Goal: Transaction & Acquisition: Purchase product/service

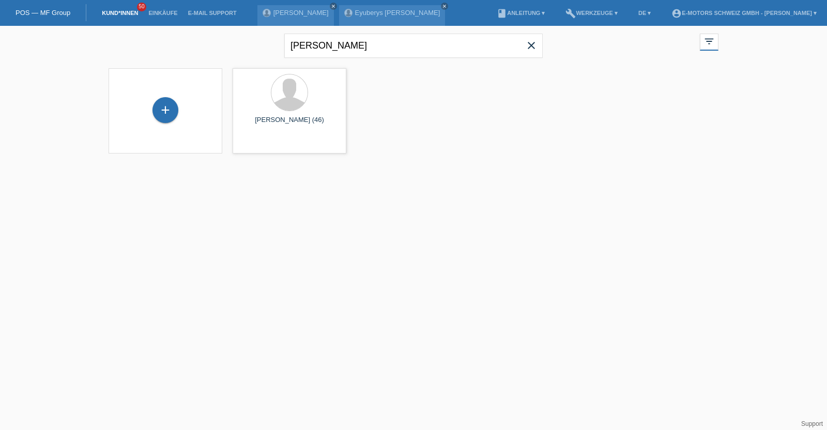
click at [113, 10] on link "Kund*innen" at bounding box center [120, 13] width 47 height 6
drag, startPoint x: 360, startPoint y: 42, endPoint x: 236, endPoint y: 22, distance: 125.7
click at [236, 26] on body "POS — MF Group Kund*innen 50 Einkäufe E-Mail Support Fabrizio Mannino close clo…" at bounding box center [413, 96] width 827 height 141
type input "johanna"
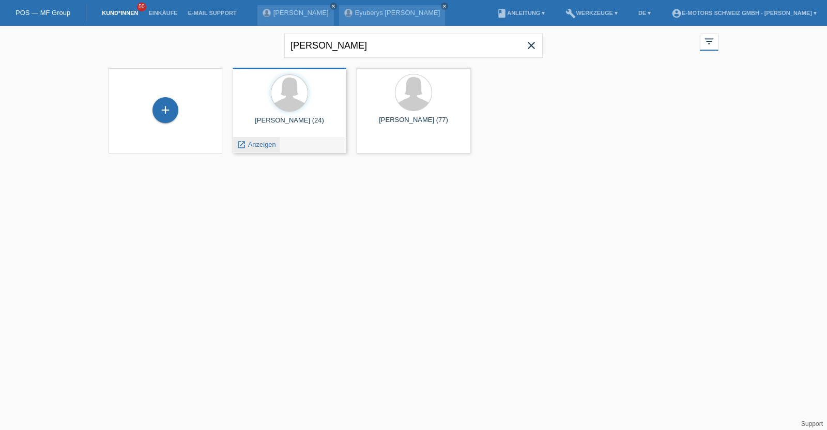
click at [258, 144] on span "Anzeigen" at bounding box center [262, 145] width 28 height 8
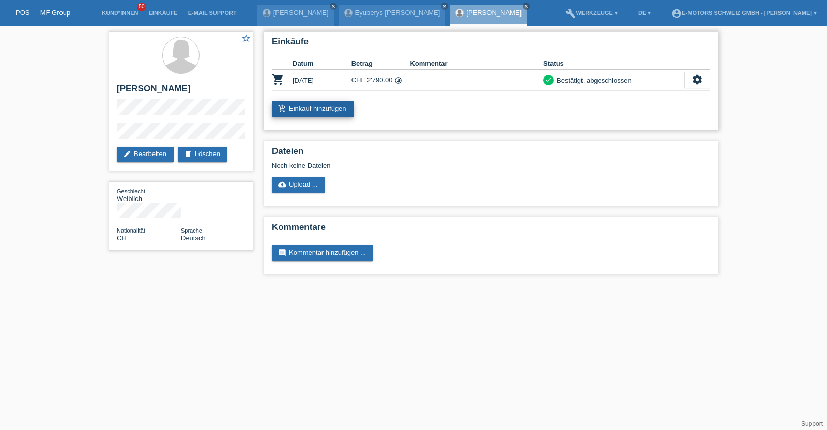
click at [310, 107] on link "add_shopping_cart Einkauf hinzufügen" at bounding box center [313, 109] width 82 height 16
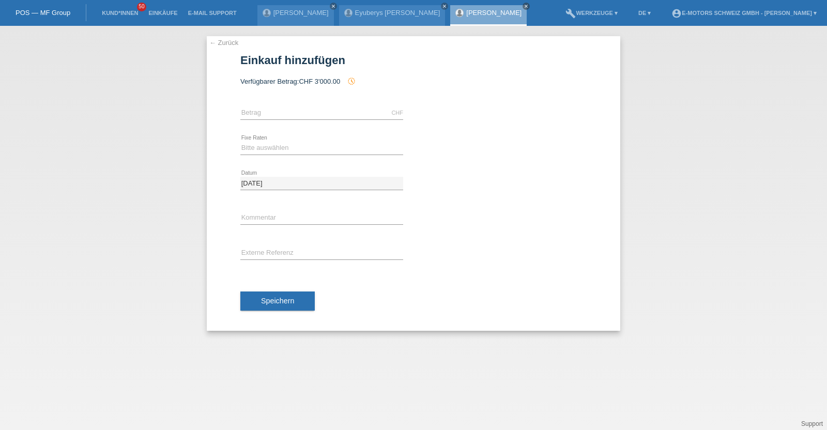
click at [517, 9] on link "[PERSON_NAME]" at bounding box center [493, 13] width 55 height 8
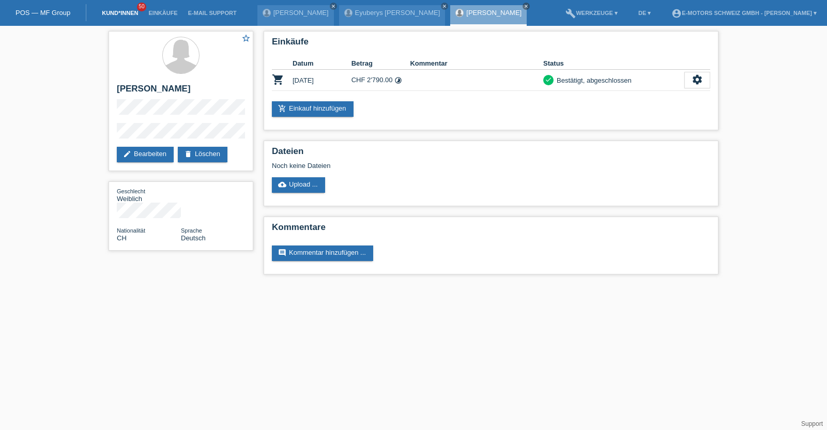
click at [121, 10] on link "Kund*innen" at bounding box center [120, 13] width 47 height 6
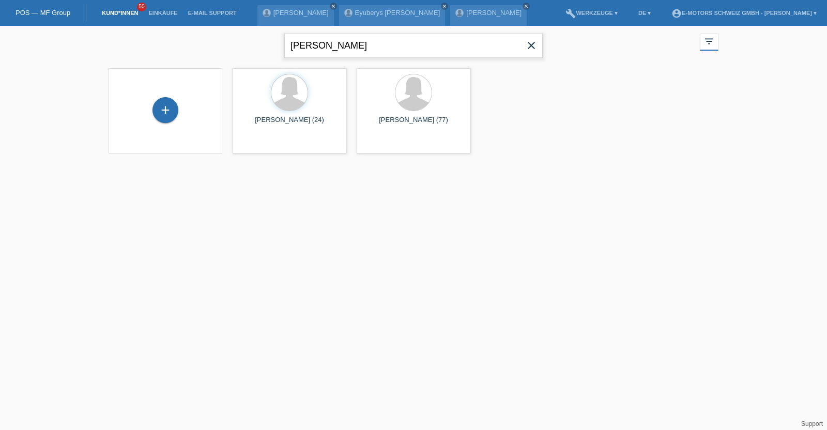
drag, startPoint x: 377, startPoint y: 45, endPoint x: 178, endPoint y: 52, distance: 199.1
click at [178, 52] on div "[PERSON_NAME] close filter_list view_module Alle Kund*innen anzeigen star Marki…" at bounding box center [413, 44] width 620 height 37
type input "knüsli"
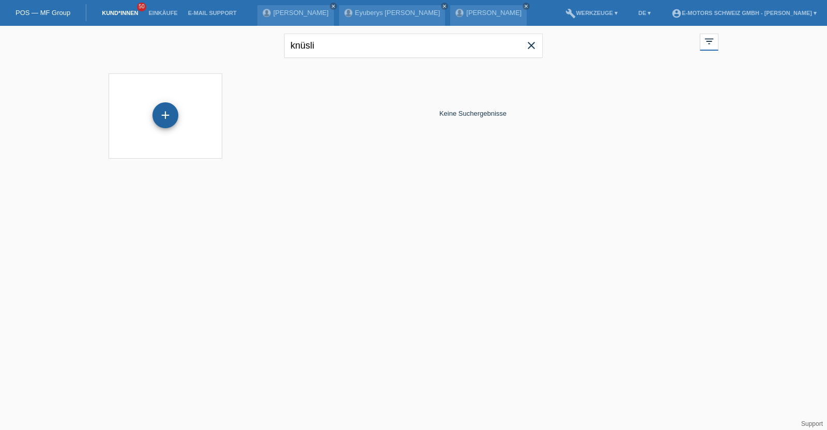
click at [159, 115] on div "+" at bounding box center [165, 115] width 26 height 26
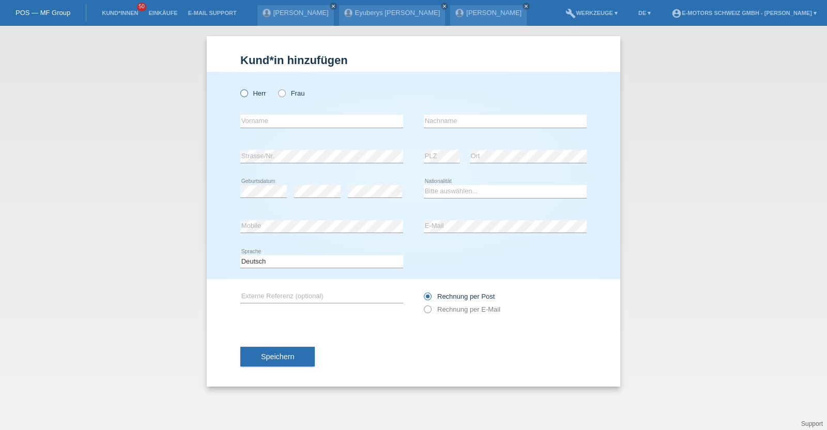
click at [252, 94] on label "Herr" at bounding box center [253, 93] width 26 height 8
click at [247, 94] on input "Herr" at bounding box center [243, 92] width 7 height 7
radio input "true"
click at [272, 128] on icon at bounding box center [321, 128] width 163 height 1
click at [272, 124] on input "text" at bounding box center [321, 121] width 163 height 13
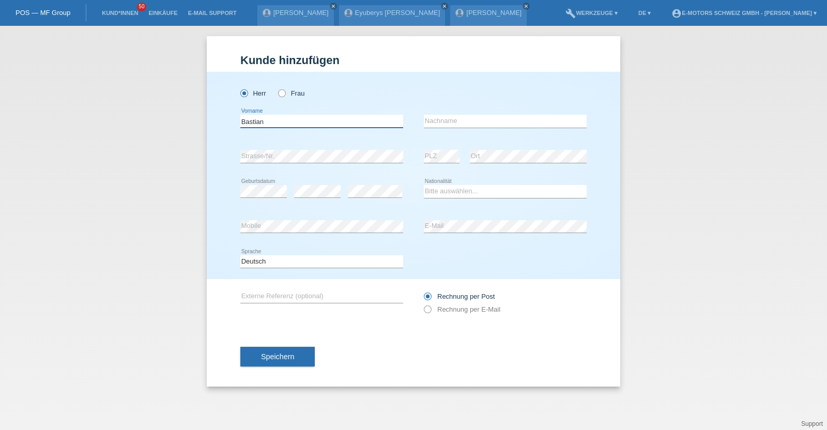
type input "Bastian"
type input "Knüsli"
click at [444, 180] on div "Bitte auswählen... Schweiz Deutschland Liechtenstein Österreich ------------ Af…" at bounding box center [505, 191] width 163 height 35
click at [443, 187] on select "Bitte auswählen... Schweiz Deutschland Liechtenstein Österreich ------------ Af…" at bounding box center [505, 191] width 163 height 12
select select "CH"
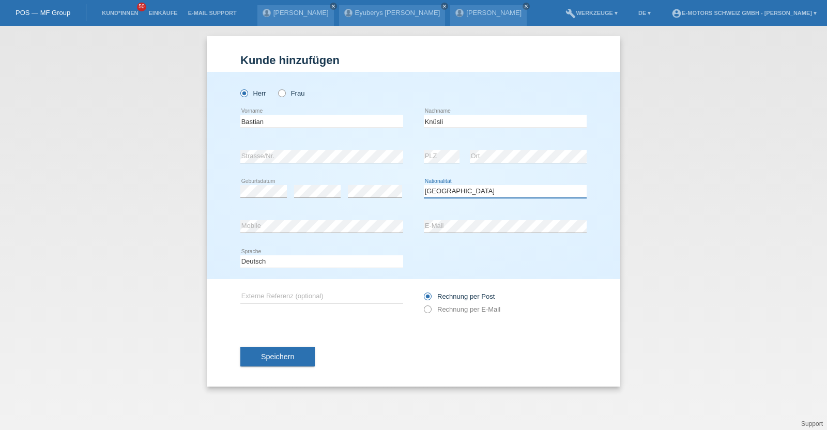
click at [424, 185] on select "Bitte auswählen... Schweiz Deutschland Liechtenstein Österreich ------------ Af…" at bounding box center [505, 191] width 163 height 12
click at [292, 358] on span "Speichern" at bounding box center [277, 356] width 33 height 8
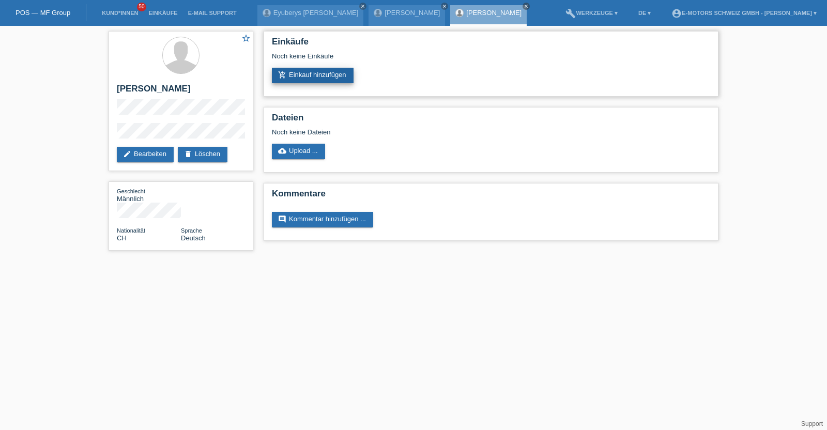
click at [290, 76] on link "add_shopping_cart Einkauf hinzufügen" at bounding box center [313, 76] width 82 height 16
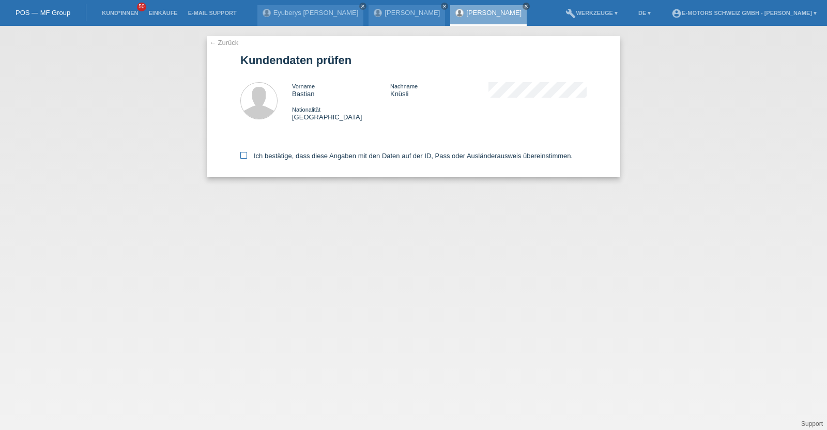
click at [387, 157] on label "Ich bestätige, dass diese Angaben mit den Daten auf der ID, Pass oder Ausländer…" at bounding box center [406, 156] width 332 height 8
click at [247, 157] on input "Ich bestätige, dass diese Angaben mit den Daten auf der ID, Pass oder Ausländer…" at bounding box center [243, 155] width 7 height 7
checkbox input "true"
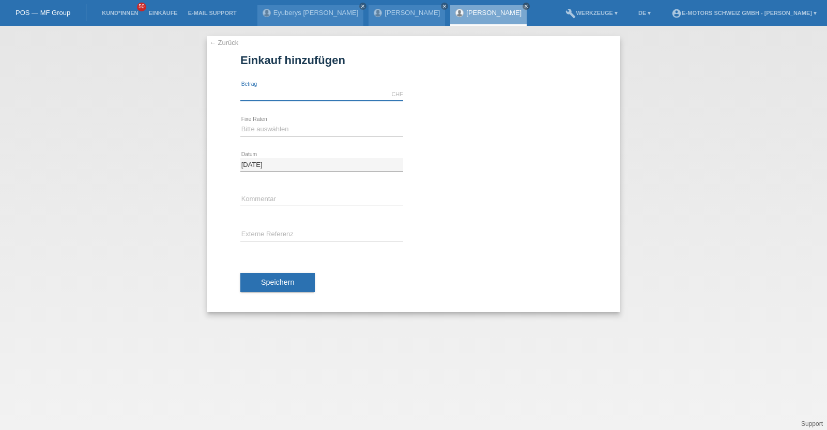
click at [327, 95] on input "text" at bounding box center [321, 94] width 163 height 13
type input "2890.00"
click at [284, 133] on select "Bitte auswählen 12 Raten 24 Raten 36 Raten 48 Raten" at bounding box center [321, 129] width 163 height 12
select select "214"
click at [240, 123] on select "Bitte auswählen 12 Raten 24 Raten 36 Raten 48 Raten" at bounding box center [321, 129] width 163 height 12
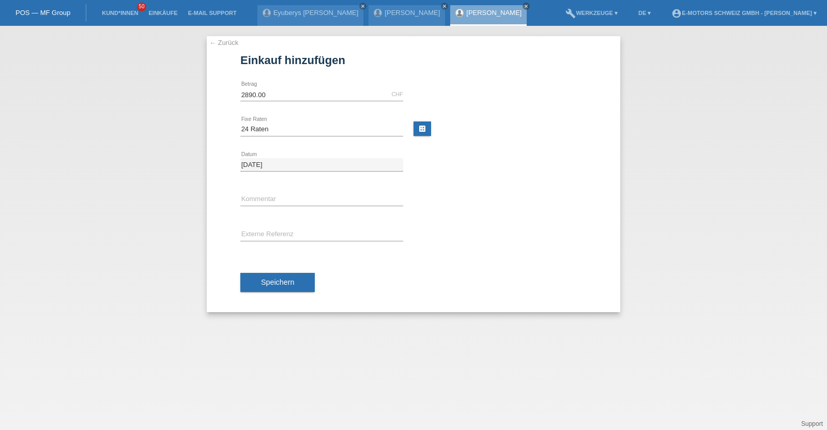
click at [292, 266] on div "Speichern" at bounding box center [413, 283] width 346 height 60
click at [291, 280] on span "Speichern" at bounding box center [277, 282] width 33 height 8
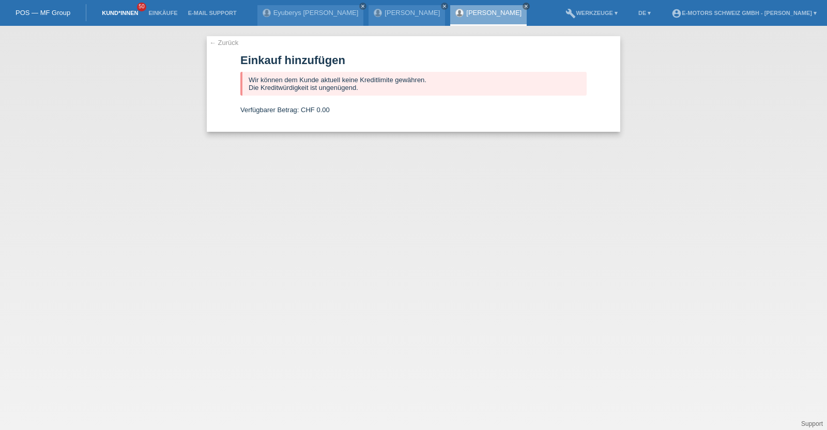
click at [115, 10] on link "Kund*innen" at bounding box center [120, 13] width 47 height 6
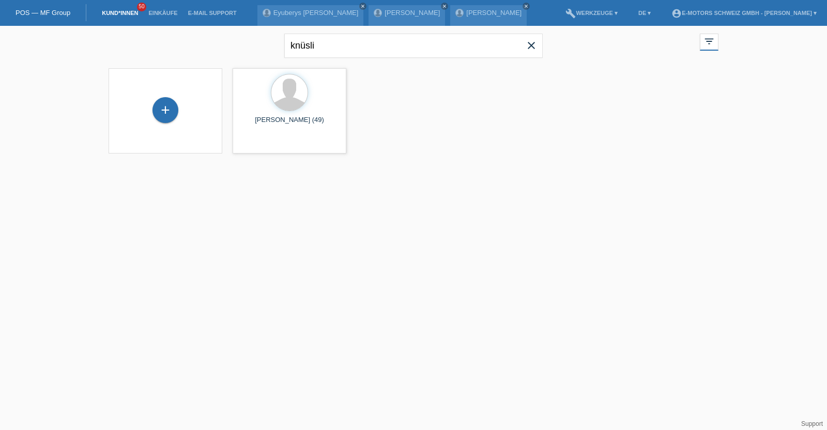
click at [530, 45] on icon "close" at bounding box center [531, 45] width 12 height 12
click at [157, 12] on link "Einkäufe" at bounding box center [162, 13] width 39 height 6
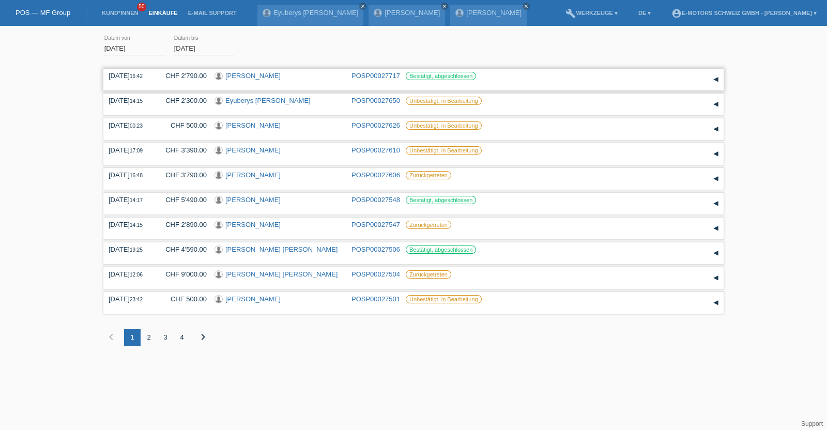
click at [276, 75] on link "[PERSON_NAME]" at bounding box center [252, 76] width 55 height 8
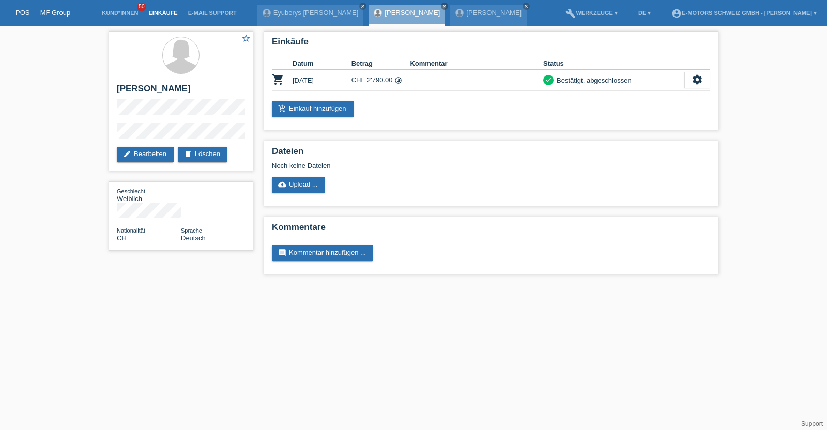
click at [165, 14] on link "Einkäufe" at bounding box center [162, 13] width 39 height 6
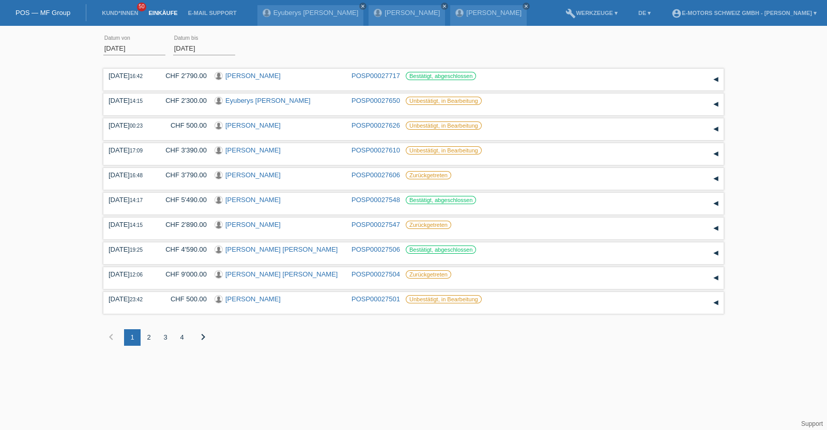
click at [165, 14] on link "Einkäufe" at bounding box center [162, 13] width 39 height 6
click at [249, 60] on div "[DATE] error Datum von [DATE] error Datum bis Übernehmen" at bounding box center [413, 48] width 620 height 35
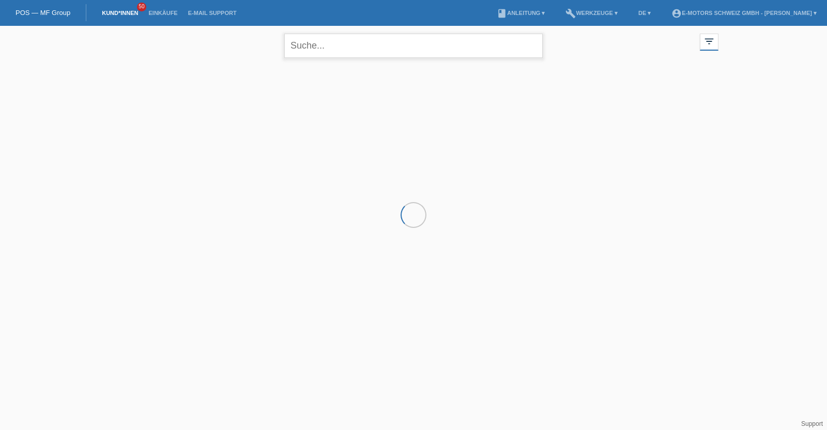
click at [359, 53] on input "text" at bounding box center [413, 46] width 258 height 24
type input "b"
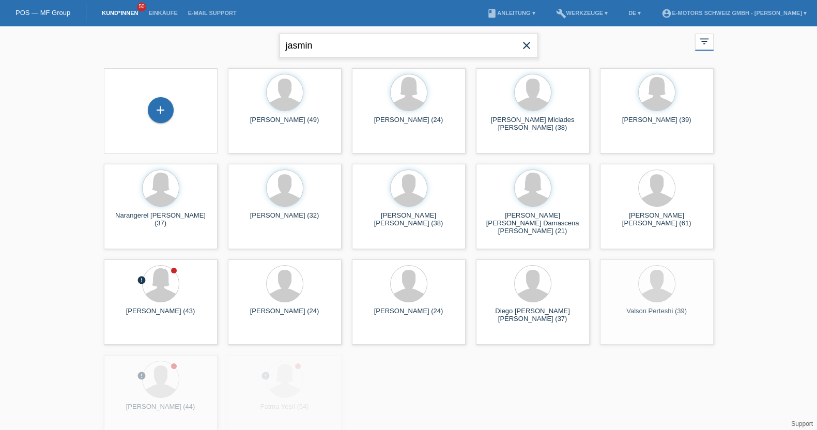
type input "jasmin"
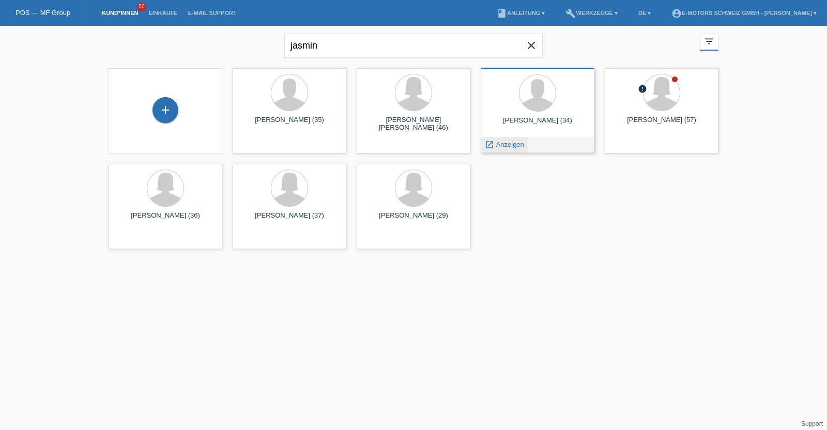
click at [506, 138] on div "launch Anzeigen" at bounding box center [504, 145] width 47 height 16
click at [507, 143] on span "Anzeigen" at bounding box center [510, 145] width 28 height 8
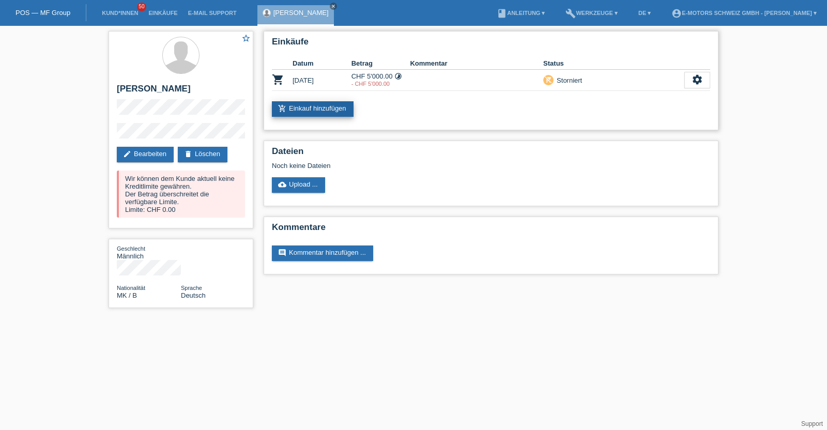
click at [328, 110] on link "add_shopping_cart Einkauf hinzufügen" at bounding box center [313, 109] width 82 height 16
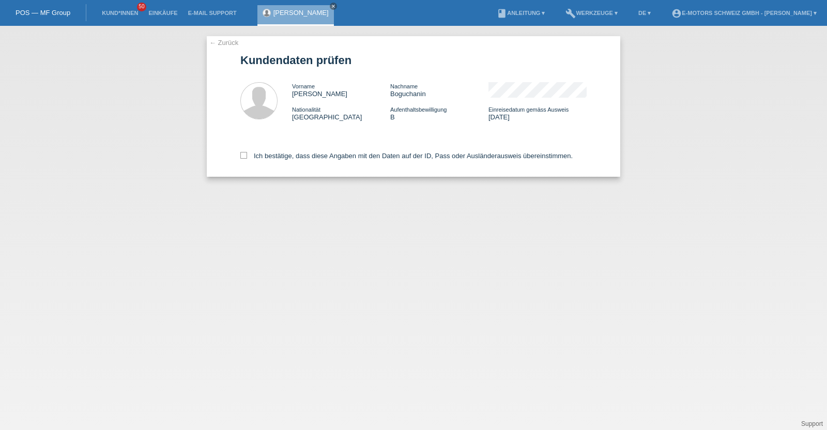
click at [292, 161] on div "Ich bestätige, dass diese Angaben mit den Daten auf der ID, Pass oder Ausländer…" at bounding box center [413, 153] width 346 height 45
click at [292, 158] on label "Ich bestätige, dass diese Angaben mit den Daten auf der ID, Pass oder Ausländer…" at bounding box center [406, 156] width 332 height 8
click at [247, 158] on input "Ich bestätige, dass diese Angaben mit den Daten auf der ID, Pass oder Ausländer…" at bounding box center [243, 155] width 7 height 7
checkbox input "true"
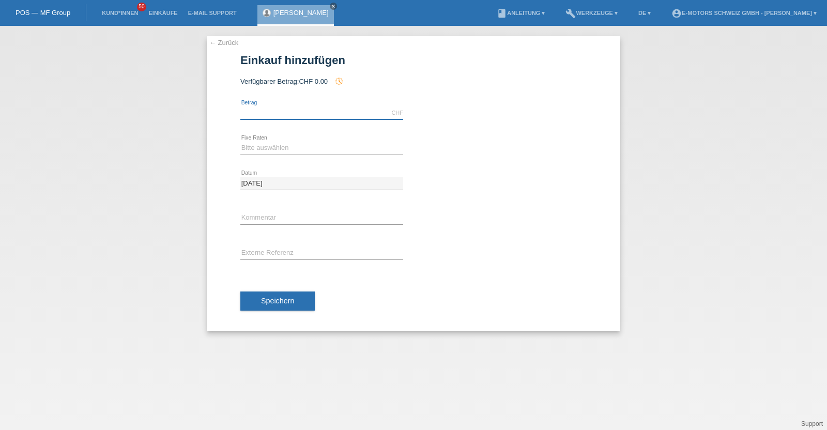
click at [295, 107] on input "text" at bounding box center [321, 112] width 163 height 13
type input "5000.00"
click at [286, 146] on select "Bitte auswählen 12 Raten 24 Raten 36 Raten 48 Raten" at bounding box center [321, 148] width 163 height 12
select select "214"
click at [240, 142] on select "Bitte auswählen 12 Raten 24 Raten 36 Raten 48 Raten" at bounding box center [321, 148] width 163 height 12
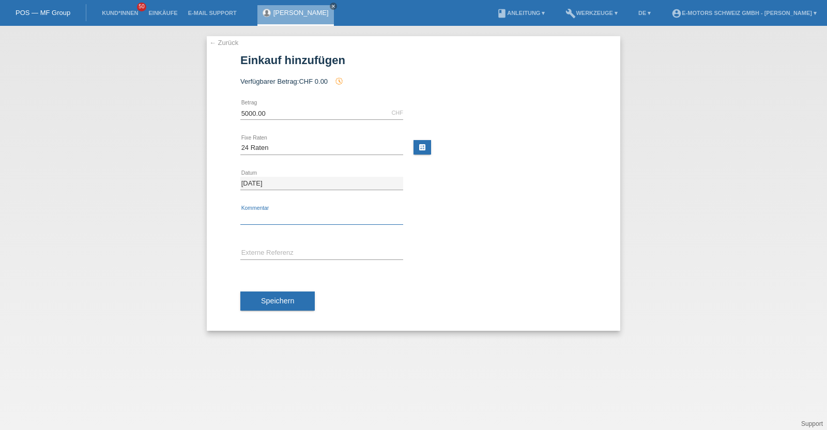
click at [274, 213] on input "text" at bounding box center [321, 218] width 163 height 13
type input "KENAN"
click at [289, 303] on span "Speichern" at bounding box center [277, 301] width 33 height 8
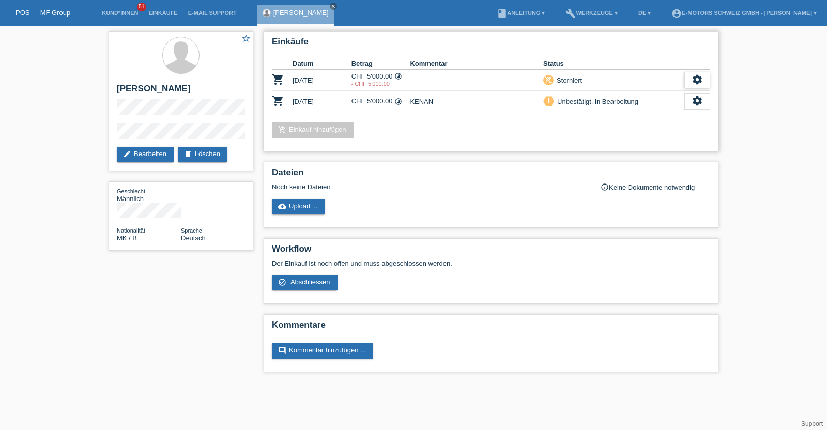
click at [690, 78] on div "settings" at bounding box center [697, 80] width 26 height 17
click at [694, 94] on span "Anzeigen" at bounding box center [688, 95] width 31 height 12
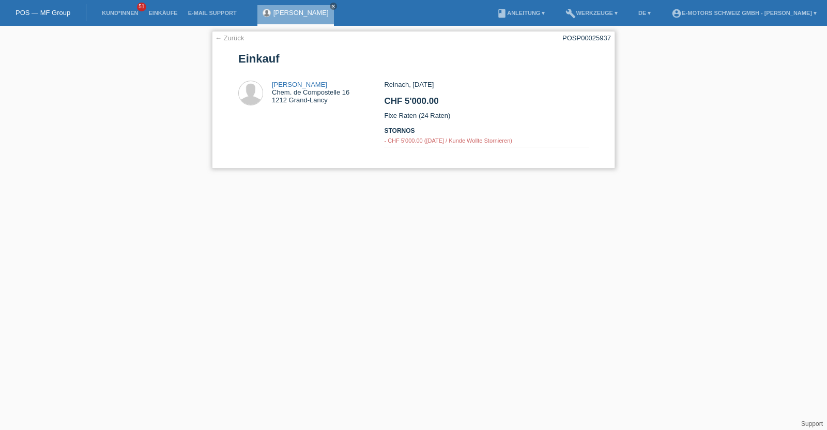
click at [398, 138] on div "- CHF 5'000.00 ([DATE] / Kunde Wollte Stornieren)" at bounding box center [486, 140] width 204 height 6
click at [303, 10] on link "[PERSON_NAME]" at bounding box center [300, 13] width 55 height 8
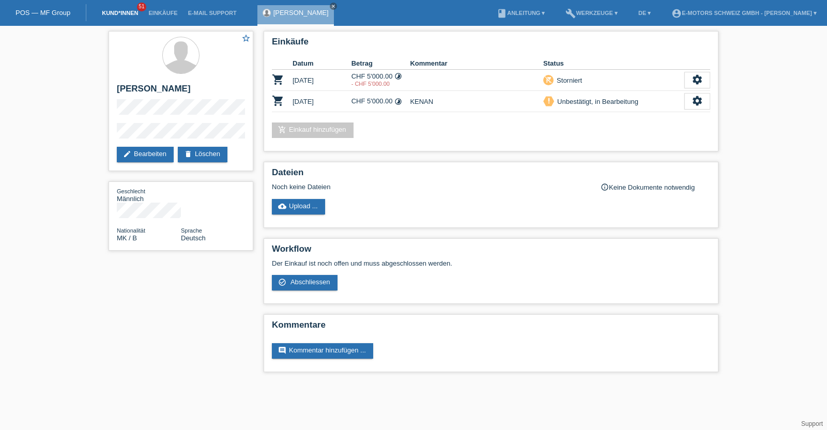
click at [106, 13] on link "Kund*innen" at bounding box center [120, 13] width 47 height 6
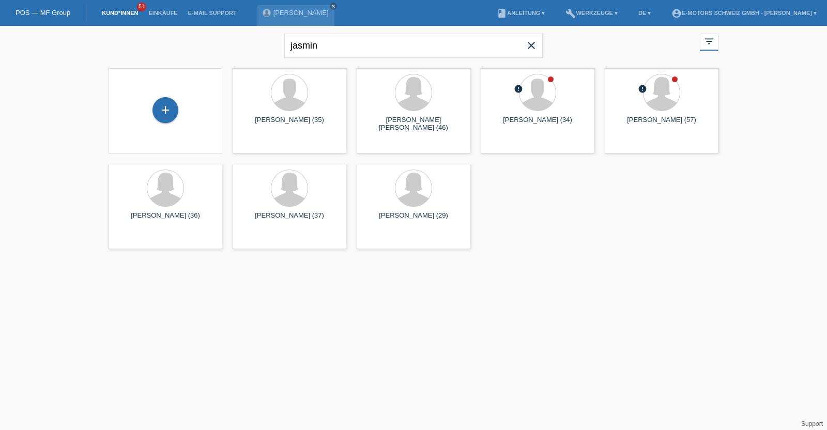
click at [534, 42] on icon "close" at bounding box center [531, 45] width 12 height 12
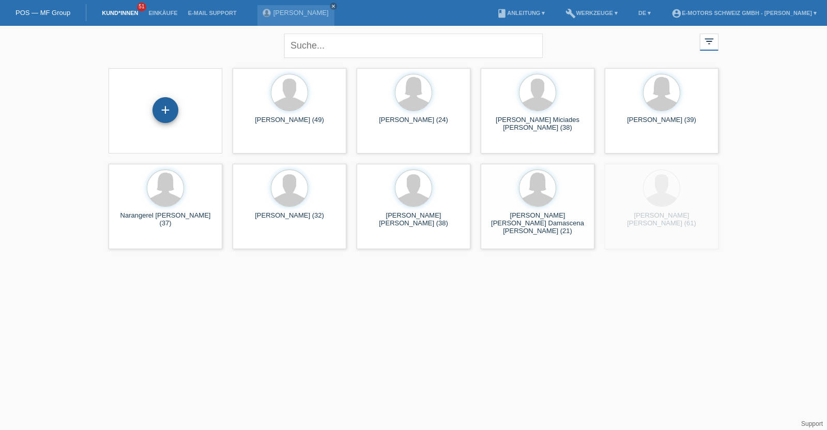
click at [160, 105] on div "+" at bounding box center [165, 110] width 26 height 26
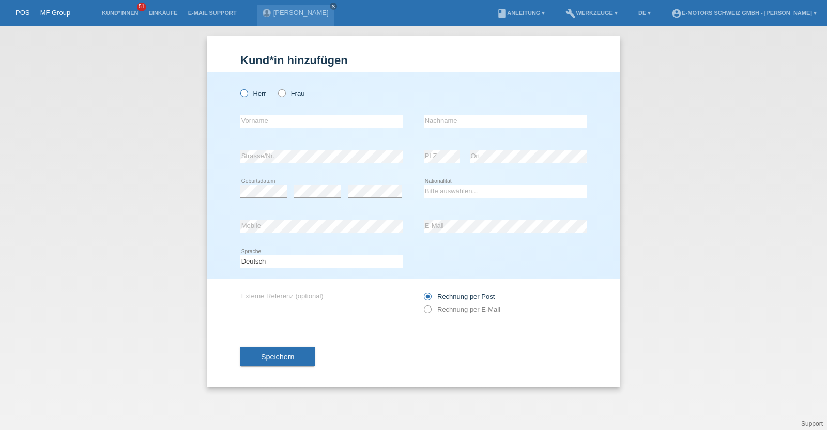
click at [239, 88] on icon at bounding box center [239, 88] width 0 height 0
click at [243, 91] on input "Herr" at bounding box center [243, 92] width 7 height 7
radio input "true"
click at [263, 124] on input "text" at bounding box center [321, 121] width 163 height 13
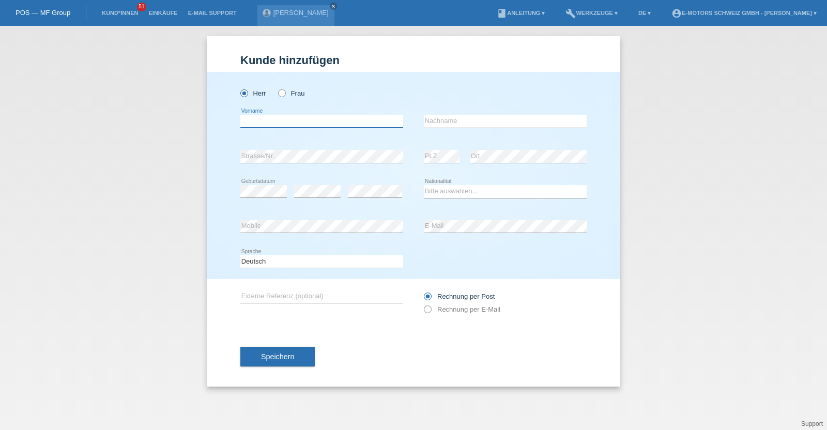
click at [263, 124] on input "text" at bounding box center [321, 121] width 163 height 13
type input "Pantelija"
click at [444, 118] on input "text" at bounding box center [505, 121] width 163 height 13
type input "Glisic"
click at [496, 192] on select "Bitte auswählen... [GEOGRAPHIC_DATA] [GEOGRAPHIC_DATA] [GEOGRAPHIC_DATA] [GEOGR…" at bounding box center [505, 191] width 163 height 12
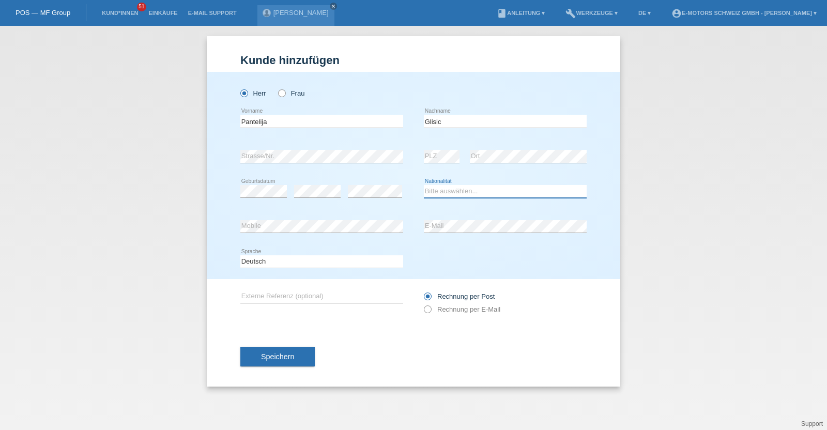
select select "BA"
click at [424, 185] on select "Bitte auswählen... [GEOGRAPHIC_DATA] [GEOGRAPHIC_DATA] [GEOGRAPHIC_DATA] [GEOGR…" at bounding box center [505, 191] width 163 height 12
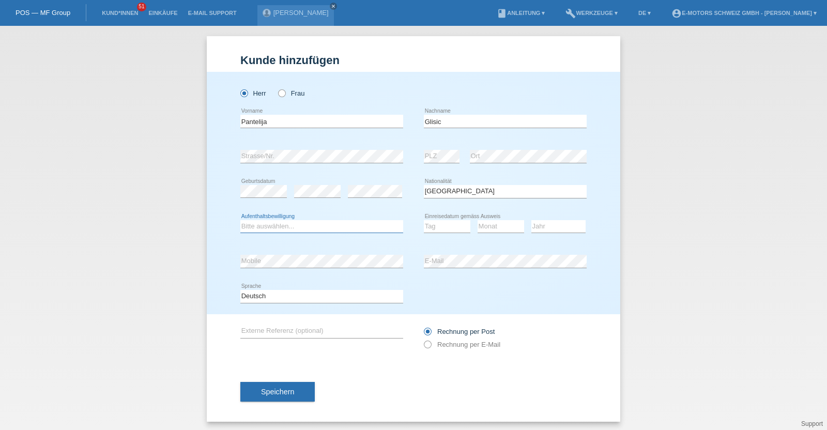
click at [263, 225] on select "Bitte auswählen... C B B - Flüchtlingsstatus Andere" at bounding box center [321, 226] width 163 height 12
select select "C"
click at [240, 220] on select "Bitte auswählen... C B B - Flüchtlingsstatus Andere" at bounding box center [321, 226] width 163 height 12
click at [442, 225] on select "Tag 01 02 03 04 05 06 07 08 09 10 11" at bounding box center [447, 226] width 47 height 12
select select "24"
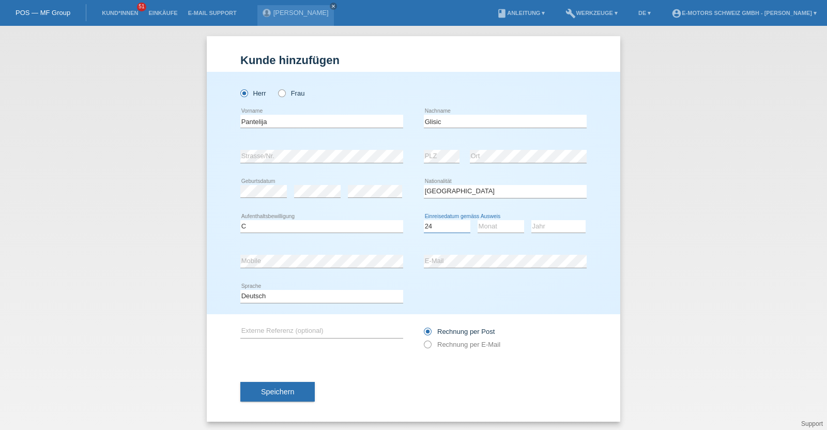
click at [424, 220] on select "Tag 01 02 03 04 05 06 07 08 09 10 11" at bounding box center [447, 226] width 47 height 12
click at [498, 224] on select "Monat 01 02 03 04 05 06 07 08 09 10 11" at bounding box center [501, 226] width 47 height 12
select select "01"
click at [478, 220] on select "Monat 01 02 03 04 05 06 07 08 09 10 11" at bounding box center [501, 226] width 47 height 12
click at [564, 221] on select "Jahr 2025 2024 2023 2022 2021 2020 2019 2018 2017 2016 2015 2014 2013 2012 2011…" at bounding box center [558, 226] width 54 height 12
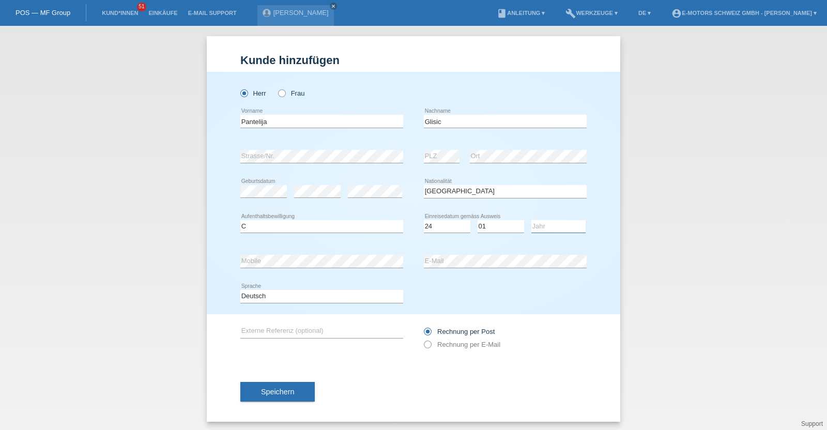
select select "2004"
click at [531, 220] on select "Jahr 2025 2024 2023 2022 2021 2020 2019 2018 2017 2016 2015 2014 2013 2012 2011…" at bounding box center [558, 226] width 54 height 12
click at [216, 152] on div "Herr Frau Pantelija error Vorname" at bounding box center [413, 193] width 413 height 242
click at [271, 391] on span "Speichern" at bounding box center [277, 392] width 33 height 8
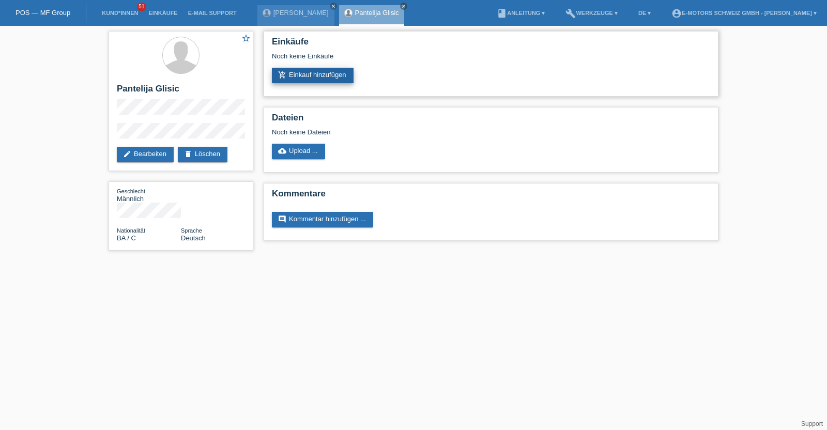
click at [341, 79] on link "add_shopping_cart Einkauf hinzufügen" at bounding box center [313, 76] width 82 height 16
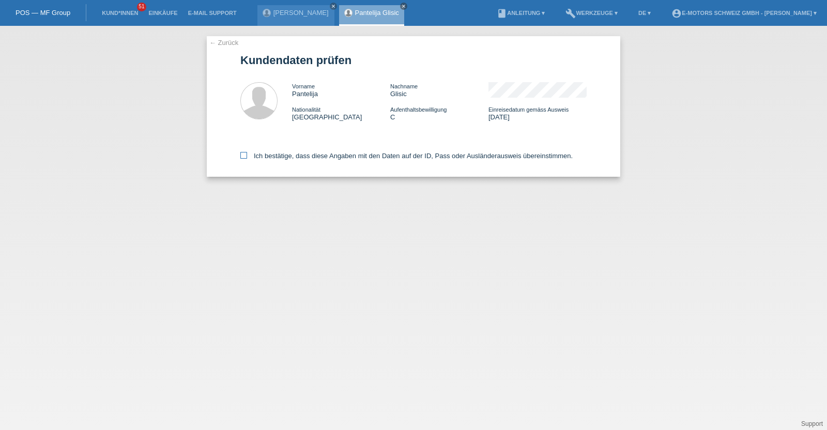
click at [278, 152] on label "Ich bestätige, dass diese Angaben mit den Daten auf der ID, Pass oder Ausländer…" at bounding box center [406, 156] width 332 height 8
click at [247, 152] on input "Ich bestätige, dass diese Angaben mit den Daten auf der ID, Pass oder Ausländer…" at bounding box center [243, 155] width 7 height 7
checkbox input "true"
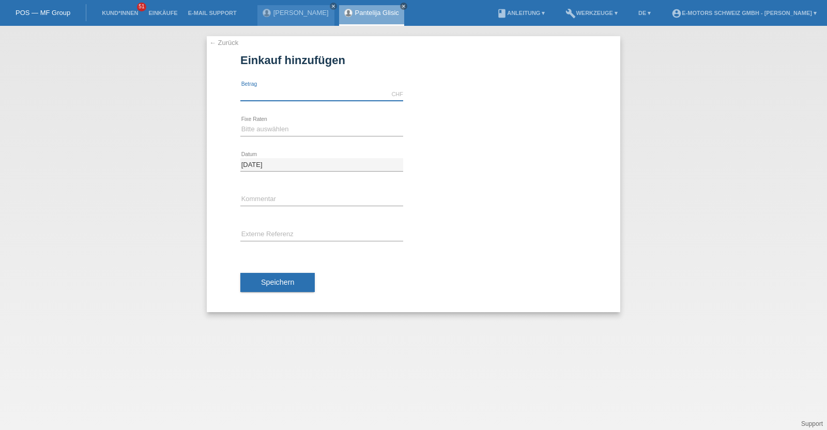
click at [359, 89] on input "text" at bounding box center [321, 94] width 163 height 13
type input "2890.00"
click at [296, 132] on select "Bitte auswählen 12 Raten 24 Raten 36 Raten 48 Raten" at bounding box center [321, 129] width 163 height 12
select select "214"
click at [240, 123] on select "Bitte auswählen 12 Raten 24 Raten 36 Raten 48 Raten" at bounding box center [321, 129] width 163 height 12
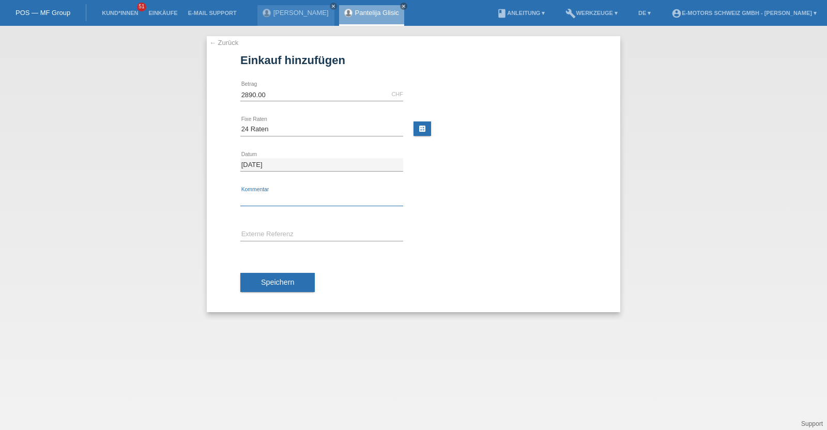
click at [262, 200] on input "text" at bounding box center [321, 199] width 163 height 13
type input "KENAN"
click at [260, 278] on button "Speichern" at bounding box center [277, 283] width 74 height 20
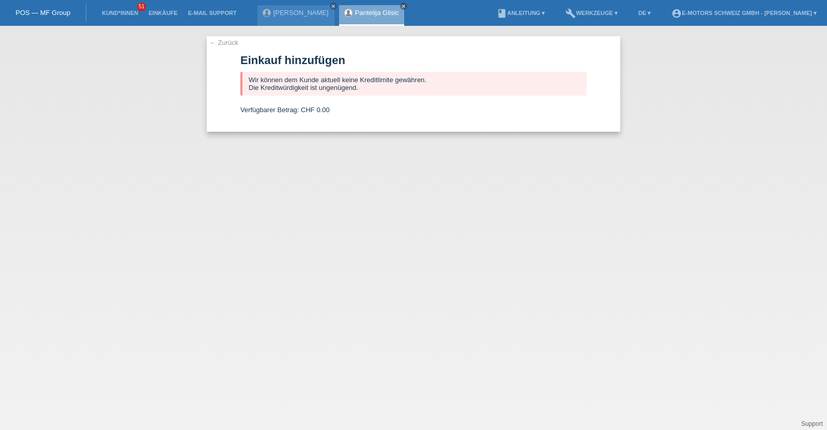
click at [367, 12] on link "Pantelija Glisic" at bounding box center [377, 13] width 44 height 8
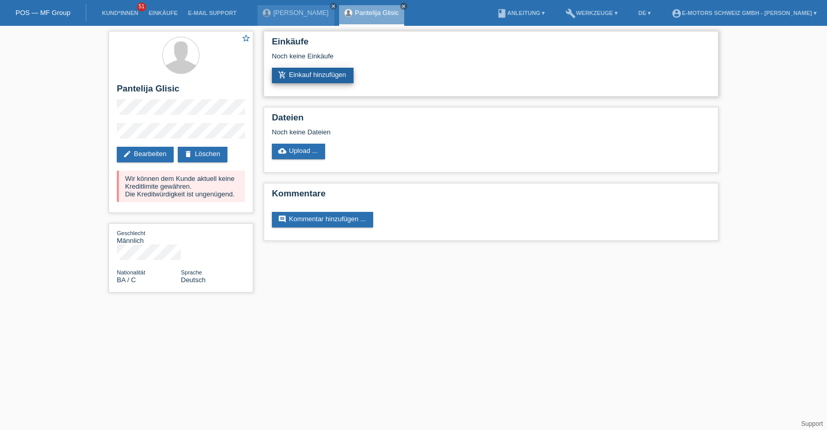
click at [317, 71] on link "add_shopping_cart Einkauf hinzufügen" at bounding box center [313, 76] width 82 height 16
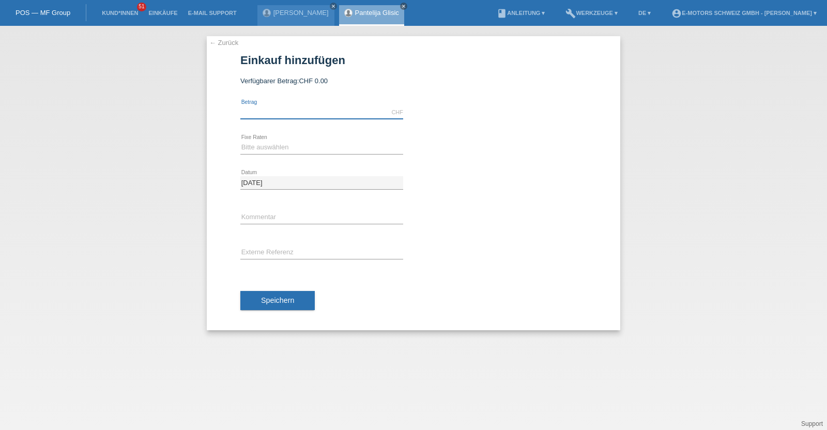
click at [351, 106] on input "text" at bounding box center [321, 112] width 163 height 13
type input "3790.00"
click at [311, 149] on select "Bitte auswählen 12 Raten 24 Raten 36 Raten 48 Raten" at bounding box center [321, 147] width 163 height 12
select select "214"
click at [240, 141] on select "Bitte auswählen 12 Raten 24 Raten 36 Raten 48 Raten" at bounding box center [321, 147] width 163 height 12
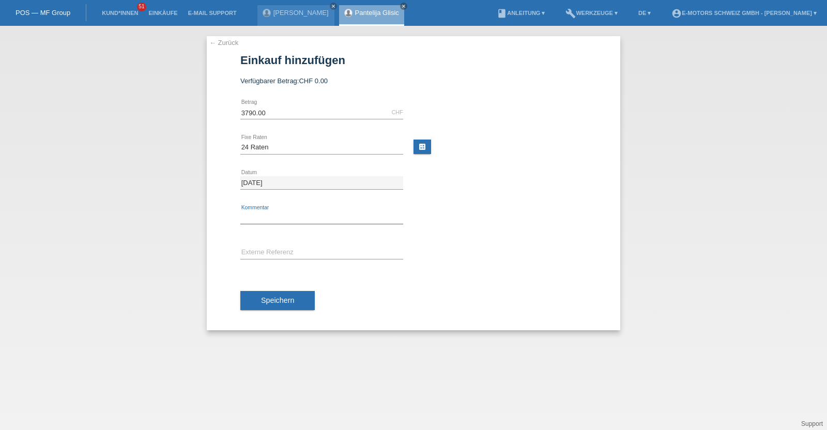
click at [279, 217] on input "text" at bounding box center [321, 217] width 163 height 13
type input "neu"
click at [287, 300] on span "Speichern" at bounding box center [277, 300] width 33 height 8
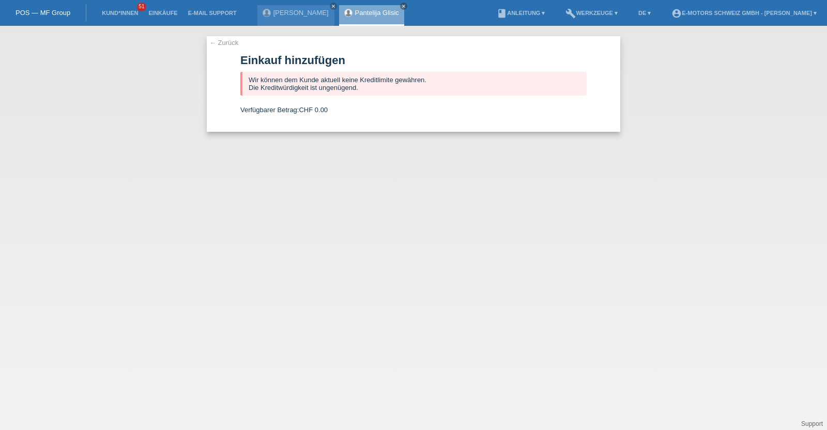
click at [382, 9] on link "Pantelija Glisic" at bounding box center [377, 13] width 44 height 8
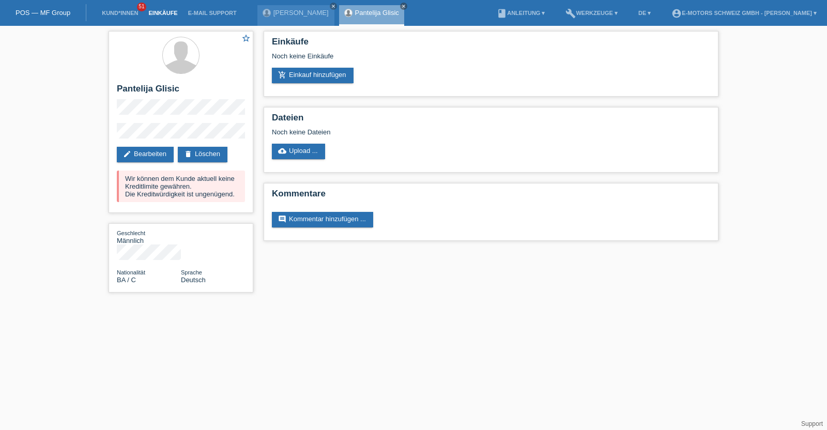
click at [170, 12] on link "Einkäufe" at bounding box center [162, 13] width 39 height 6
